Goal: Task Accomplishment & Management: Complete application form

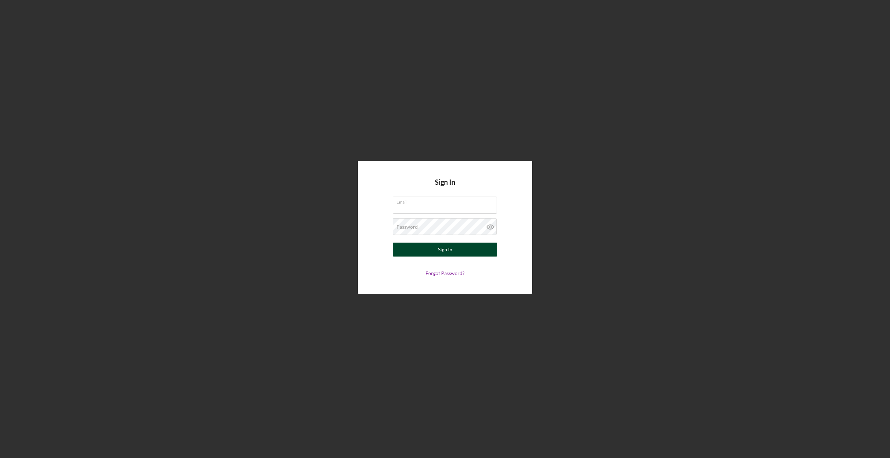
type input "[EMAIL_ADDRESS][DOMAIN_NAME]"
click at [438, 248] on div "Sign In" at bounding box center [445, 250] width 14 height 14
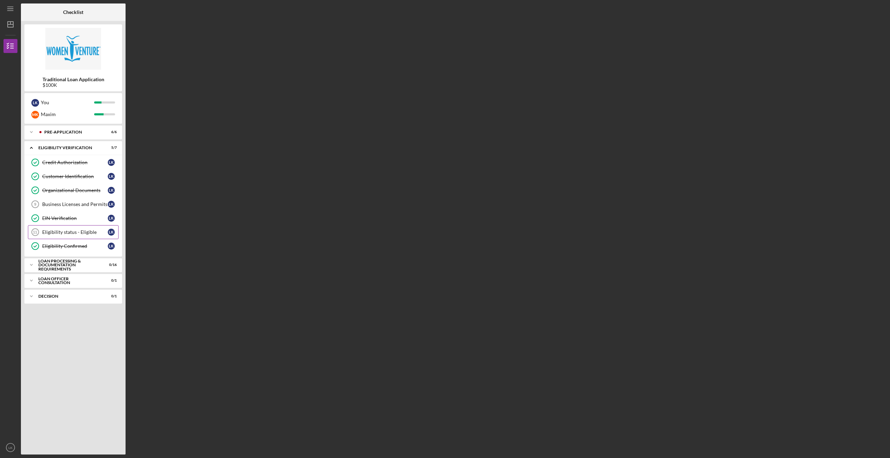
click at [72, 232] on div "Eligibility status - Eligible" at bounding box center [75, 233] width 66 height 6
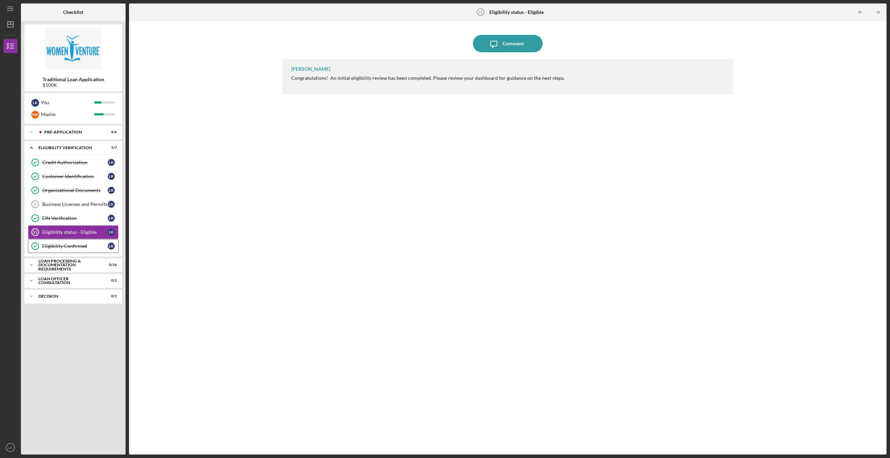
click at [79, 241] on link "Eligibility Confirmed Eligibility Confirmed L K" at bounding box center [73, 246] width 91 height 14
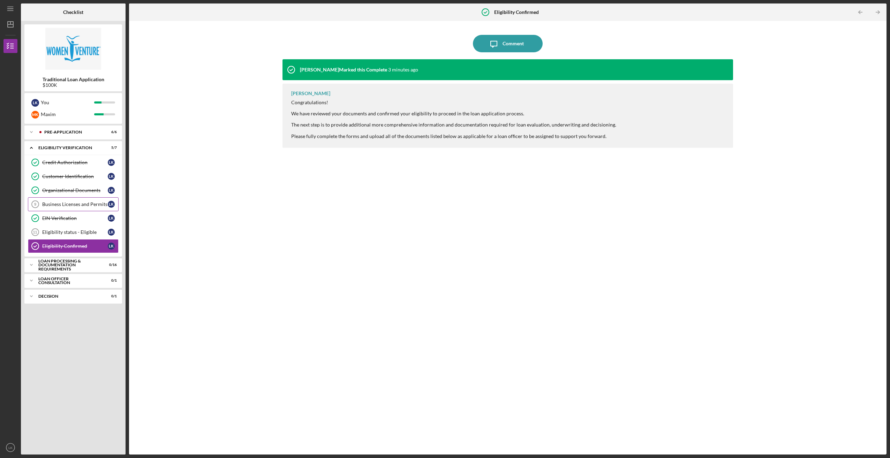
click at [72, 209] on link "Business Licenses and Permits 9 Business Licenses and Permits L K" at bounding box center [73, 204] width 91 height 14
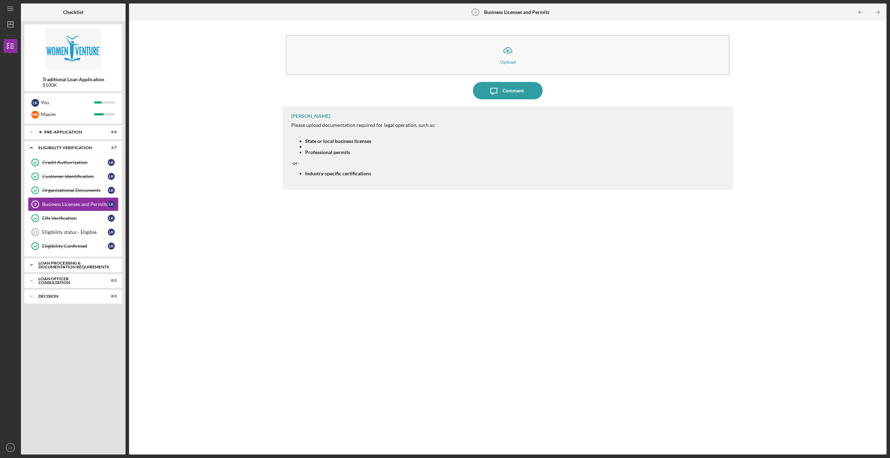
click at [58, 267] on div "Loan Processing & Documentation Requirements" at bounding box center [75, 265] width 75 height 8
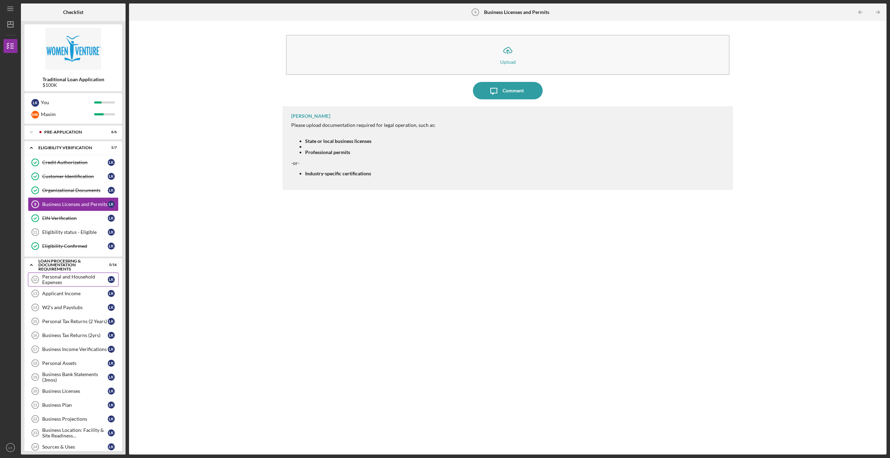
click at [52, 281] on div "Personal and Household Expenses" at bounding box center [75, 279] width 66 height 11
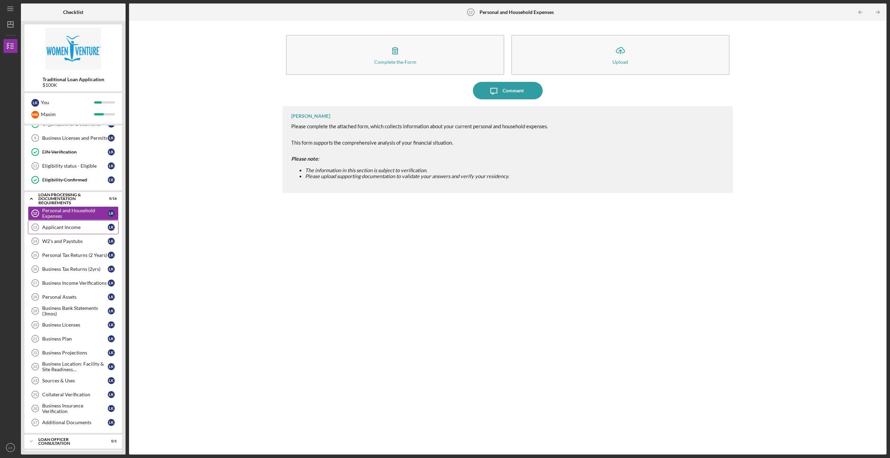
scroll to position [77, 0]
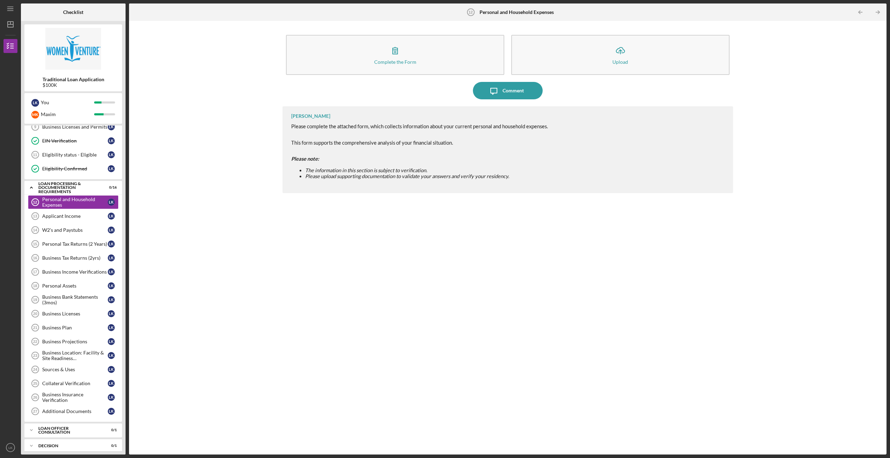
click at [156, 207] on div "Complete the Form Form Icon/Upload Upload Icon/Message Comment [PERSON_NAME] Pl…" at bounding box center [508, 237] width 751 height 427
click at [72, 214] on div "Applicant Income" at bounding box center [75, 217] width 66 height 6
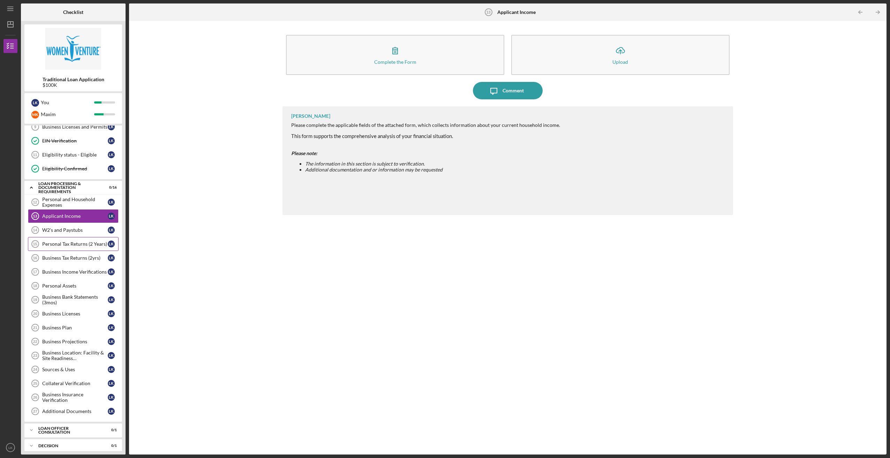
click at [76, 238] on link "Personal Tax Returns (2 Years) 15 Personal Tax Returns (2 Years) L K" at bounding box center [73, 244] width 91 height 14
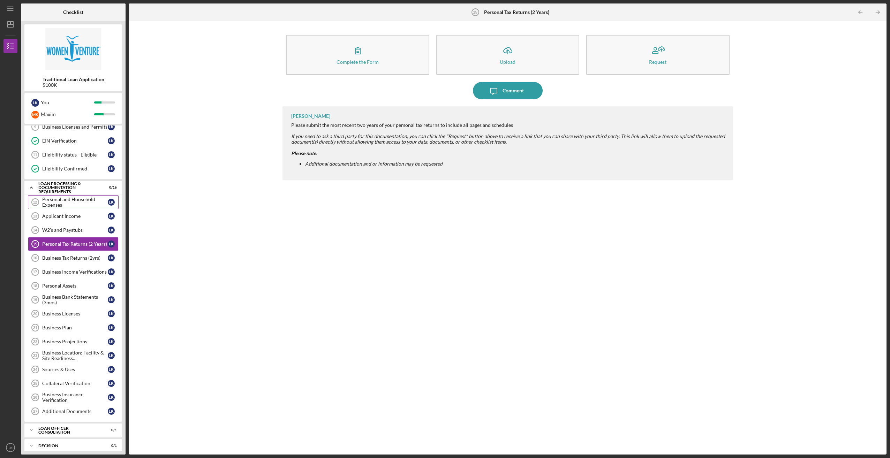
click at [94, 203] on div "Personal and Household Expenses" at bounding box center [75, 202] width 66 height 11
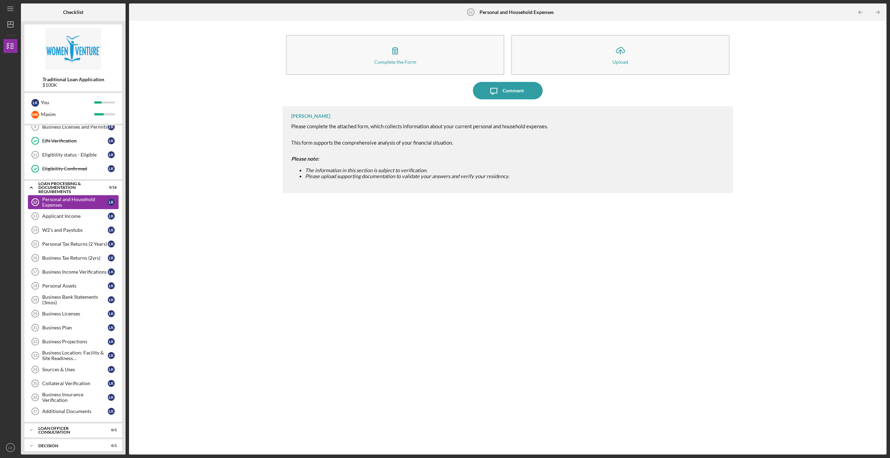
click at [92, 203] on div "Personal and Household Expenses" at bounding box center [75, 202] width 66 height 11
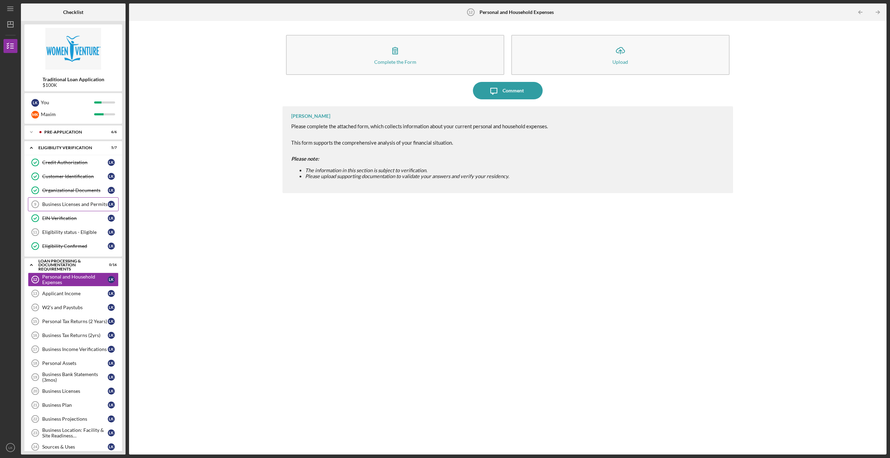
click at [68, 202] on div "Business Licenses and Permits" at bounding box center [75, 205] width 66 height 6
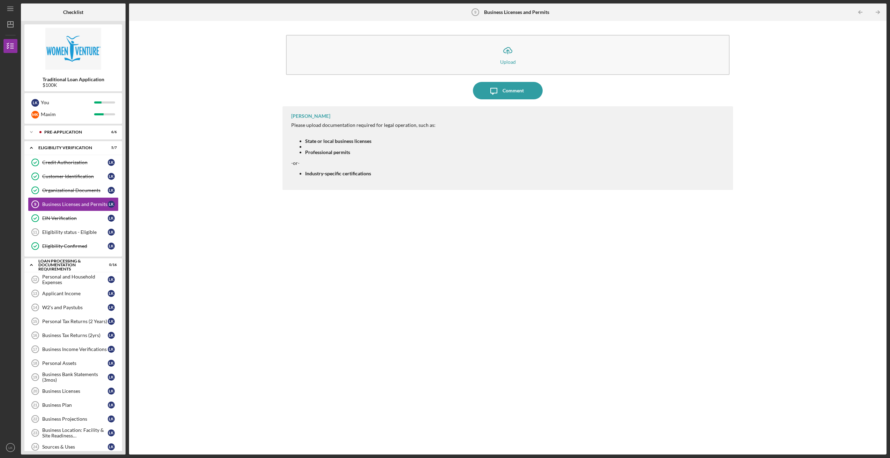
click at [410, 242] on div "[PERSON_NAME] Please upload documentation required for legal operation, such as…" at bounding box center [508, 275] width 450 height 338
click at [59, 282] on div "Personal and Household Expenses" at bounding box center [75, 279] width 66 height 11
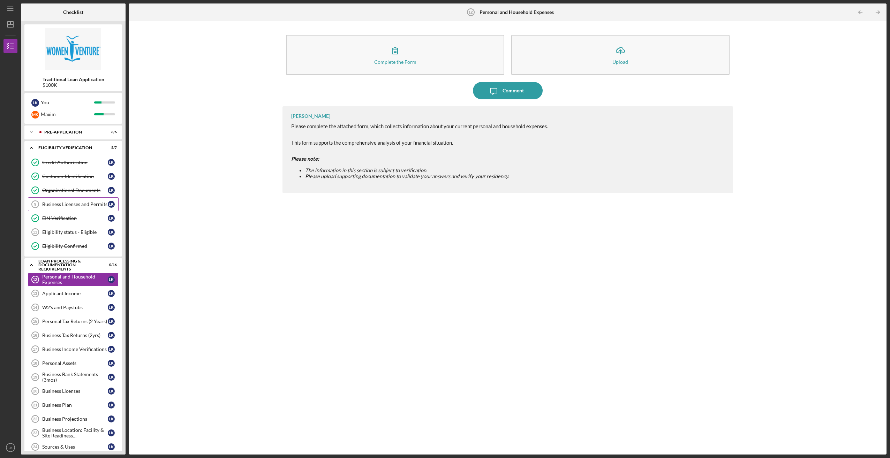
click at [58, 200] on link "Business Licenses and Permits 9 Business Licenses and Permits L K" at bounding box center [73, 204] width 91 height 14
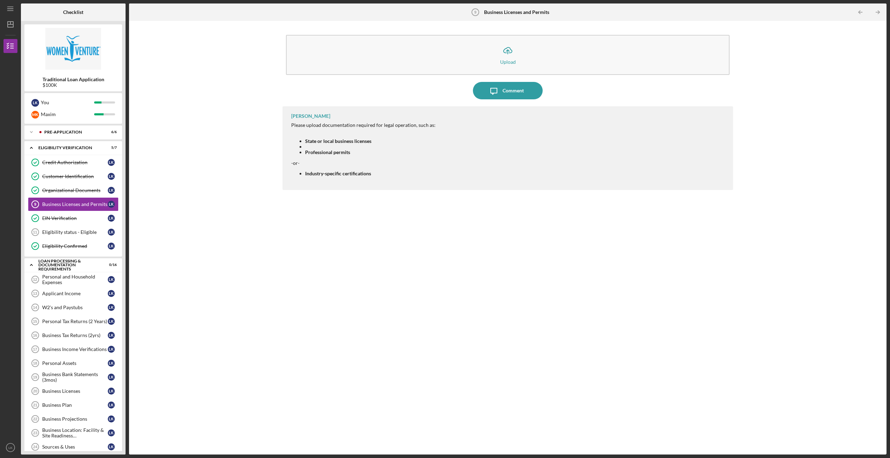
click at [346, 177] on div "Please upload documentation required for legal operation, such as: State or loc…" at bounding box center [363, 151] width 144 height 59
drag, startPoint x: 310, startPoint y: 152, endPoint x: 339, endPoint y: 154, distance: 29.4
click at [339, 154] on strong "Professional permits" at bounding box center [327, 152] width 45 height 6
drag, startPoint x: 339, startPoint y: 154, endPoint x: 364, endPoint y: 155, distance: 25.2
click at [364, 155] on li "Professional permits" at bounding box center [370, 153] width 130 height 6
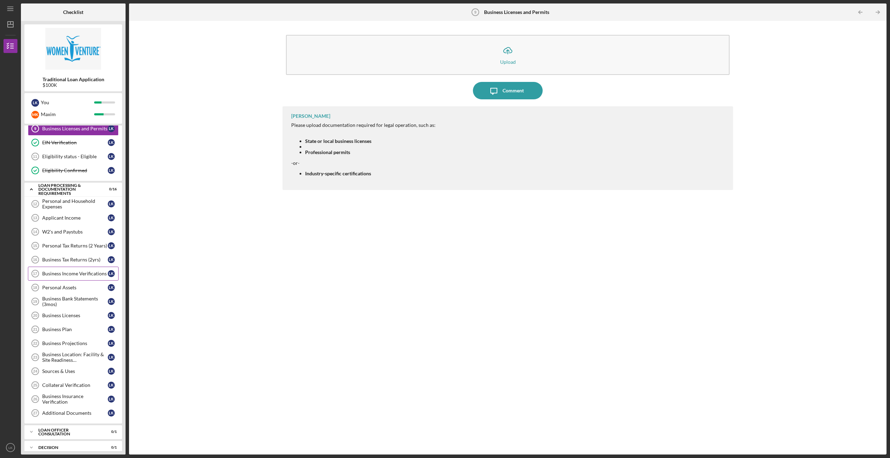
scroll to position [77, 0]
